Goal: Task Accomplishment & Management: Use online tool/utility

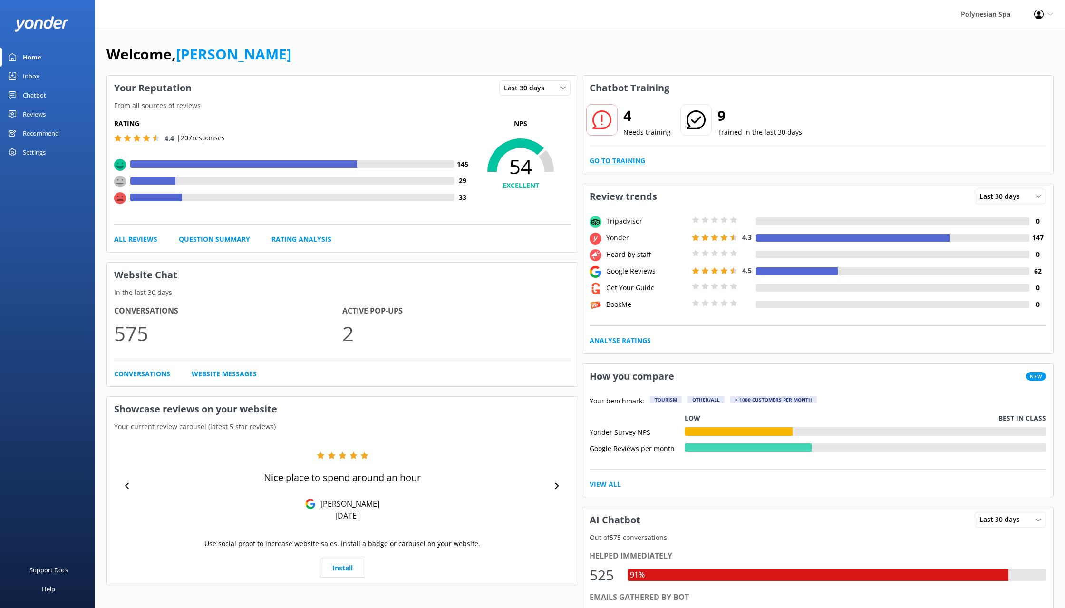
click at [620, 161] on link "Go to Training" at bounding box center [618, 161] width 56 height 10
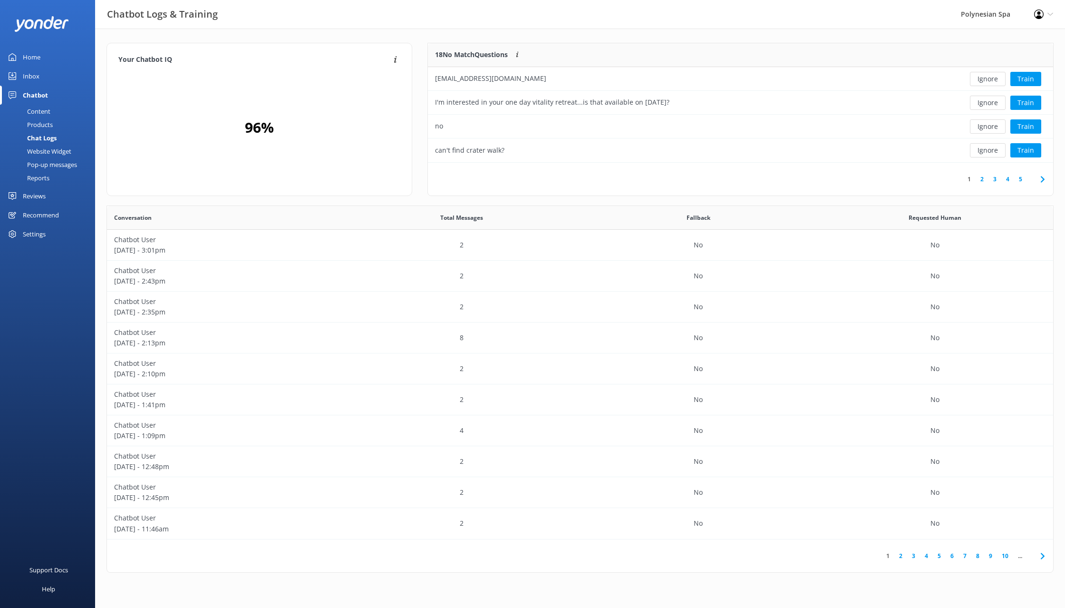
scroll to position [119, 625]
click at [989, 147] on button "Ignore" at bounding box center [988, 150] width 36 height 14
click at [985, 75] on button "Ignore" at bounding box center [988, 79] width 36 height 14
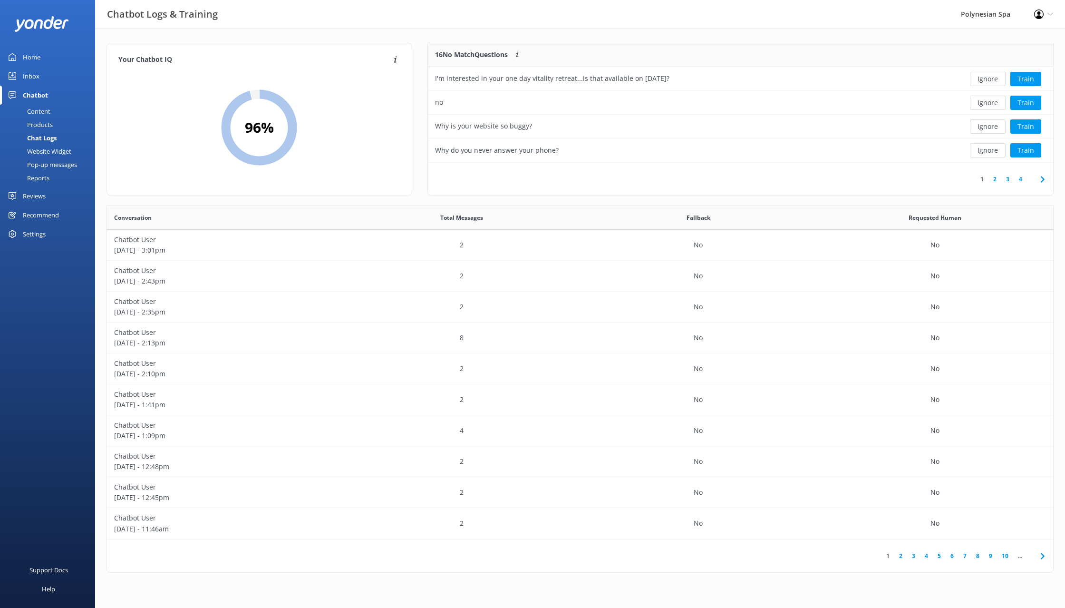
click at [985, 75] on button "Ignore" at bounding box center [988, 79] width 36 height 14
click at [987, 76] on button "Ignore" at bounding box center [988, 79] width 36 height 14
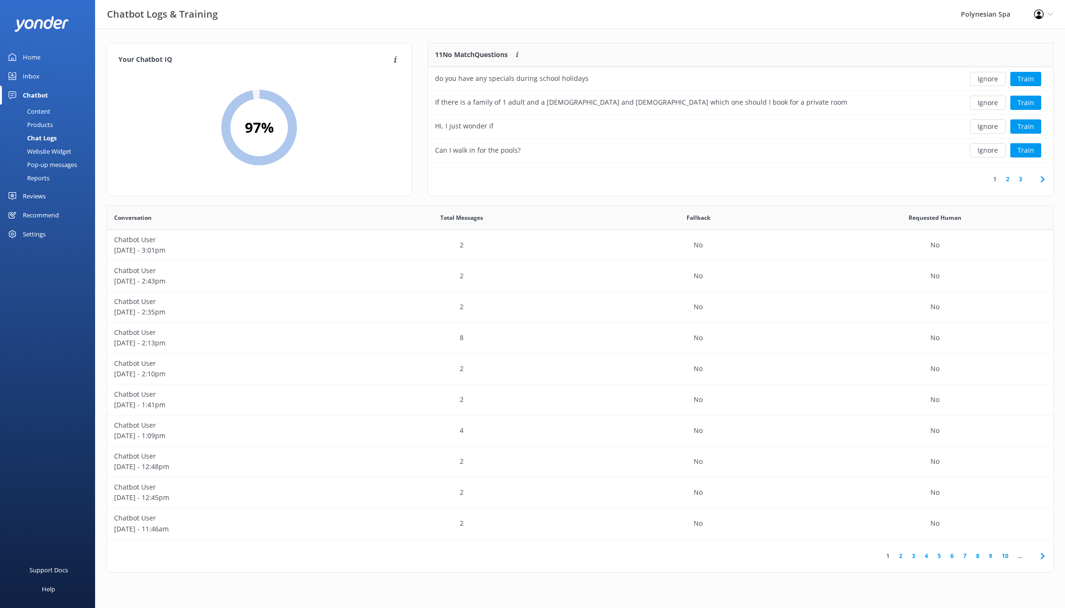
click at [987, 76] on button "Ignore" at bounding box center [988, 79] width 36 height 14
click at [643, 178] on div "1 2" at bounding box center [740, 179] width 625 height 33
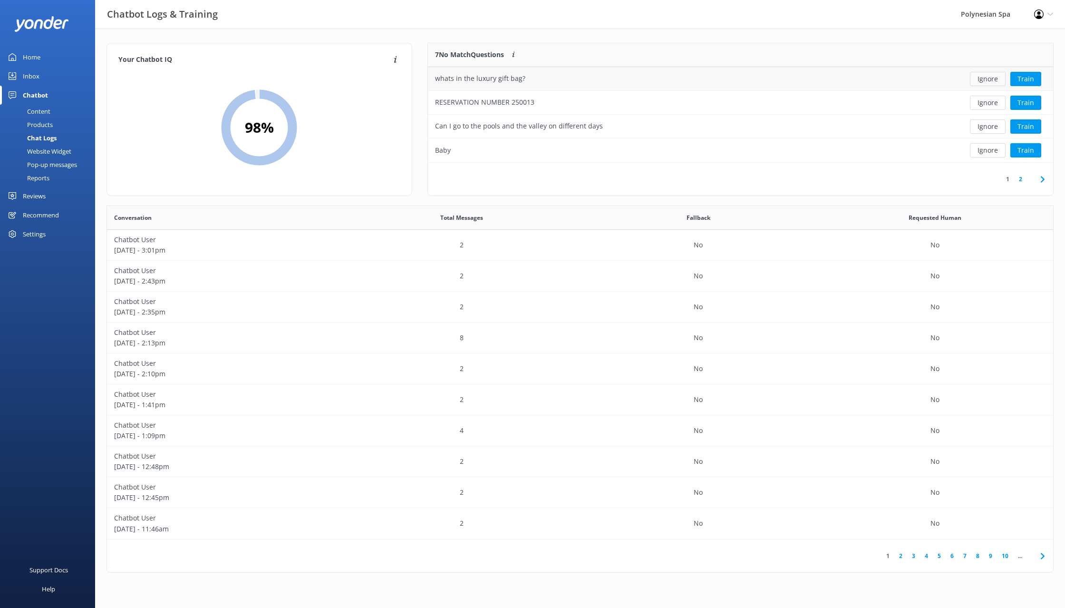
click at [985, 77] on button "Ignore" at bounding box center [988, 79] width 36 height 14
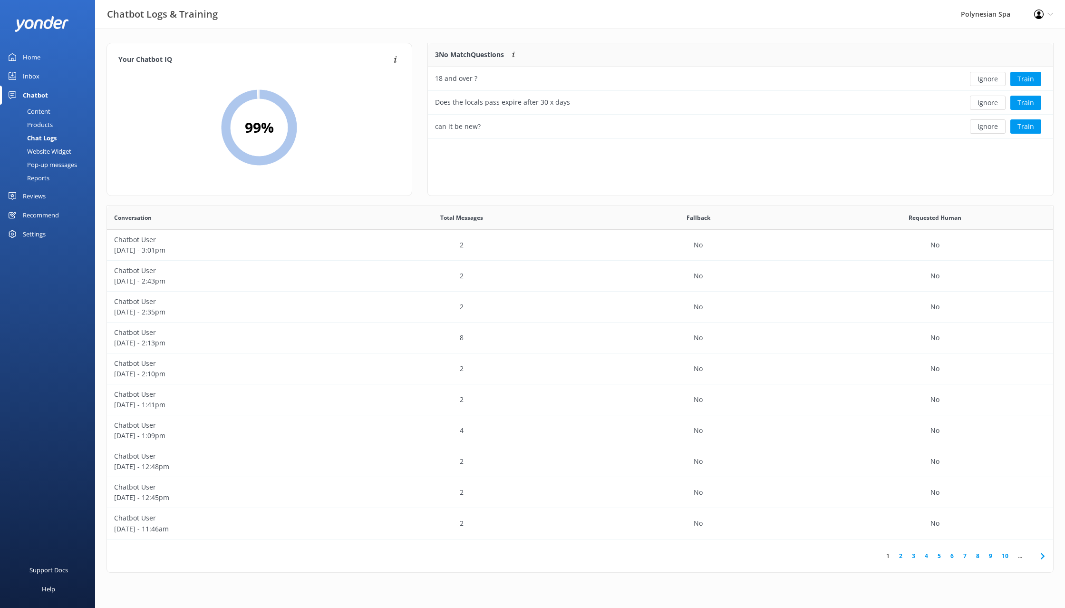
click at [985, 77] on button "Ignore" at bounding box center [988, 79] width 36 height 14
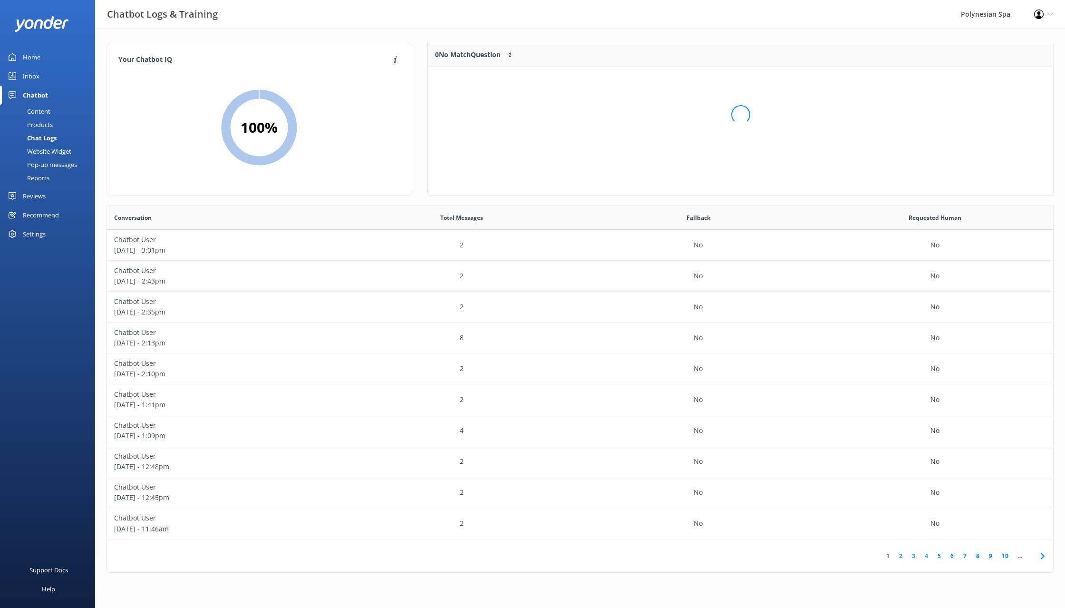
scroll to position [119, 625]
